Goal: Transaction & Acquisition: Purchase product/service

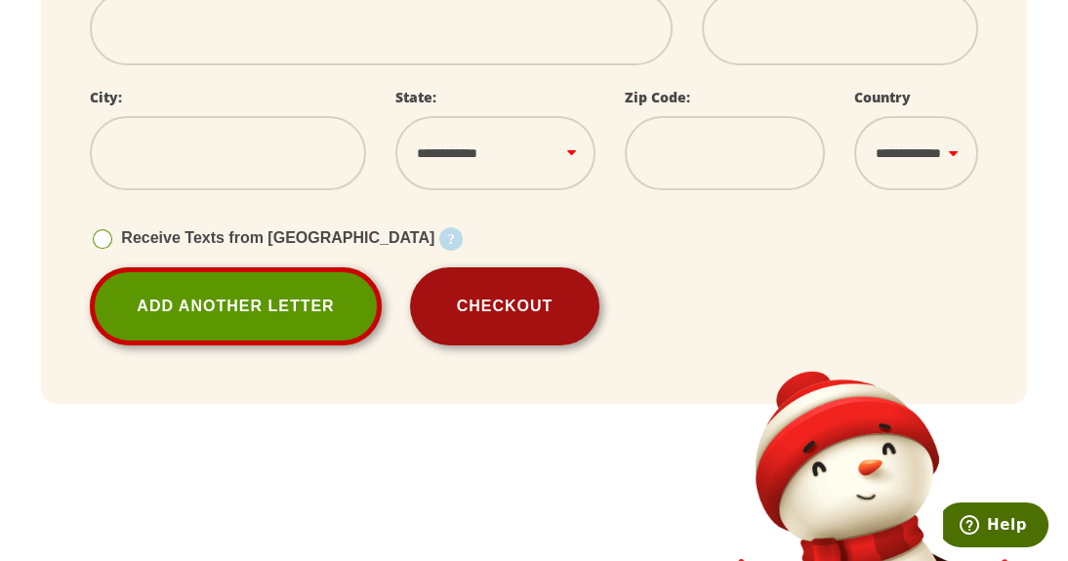
click at [557, 310] on button "Checkout" at bounding box center [505, 307] width 190 height 78
select select
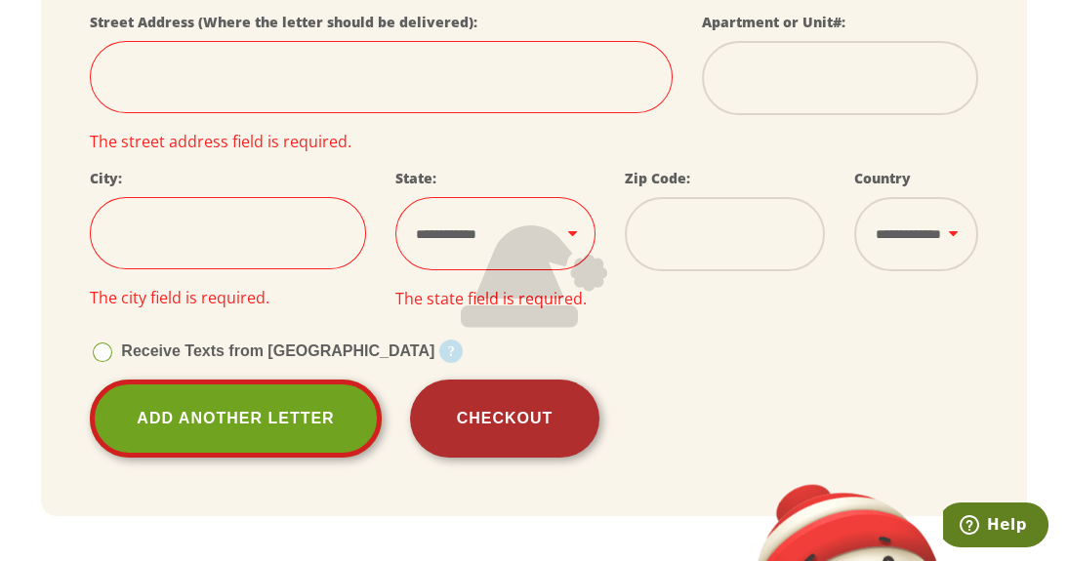
select select
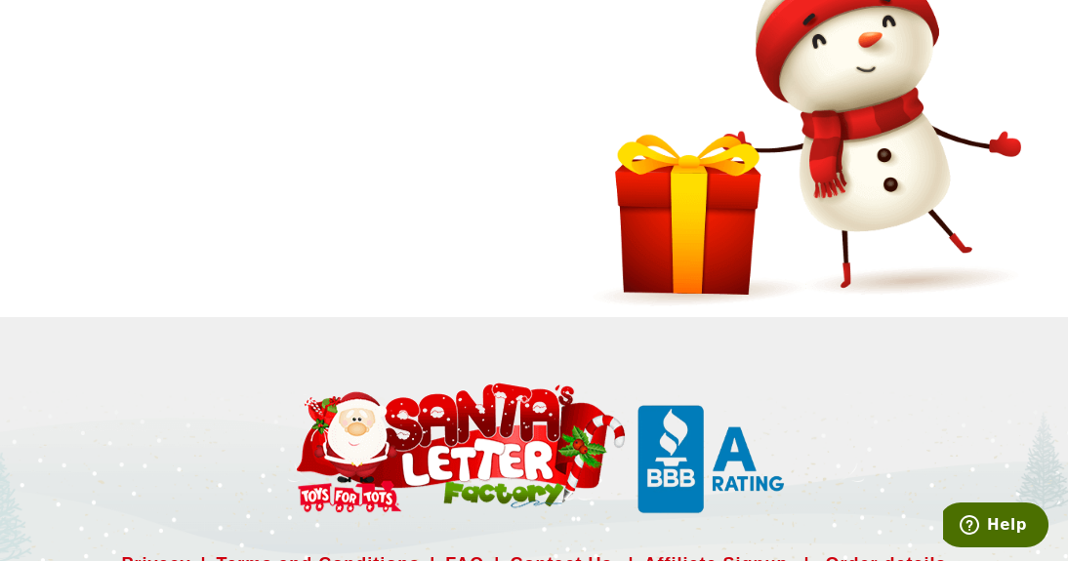
scroll to position [1463, 0]
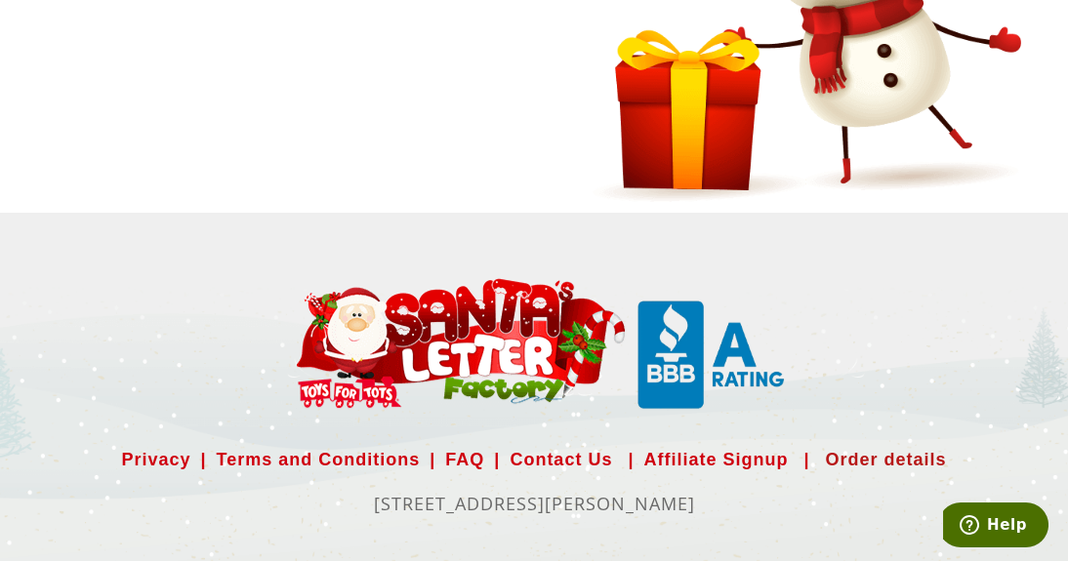
click at [897, 453] on link "Order details" at bounding box center [885, 459] width 121 height 31
select select
